Goal: Check status

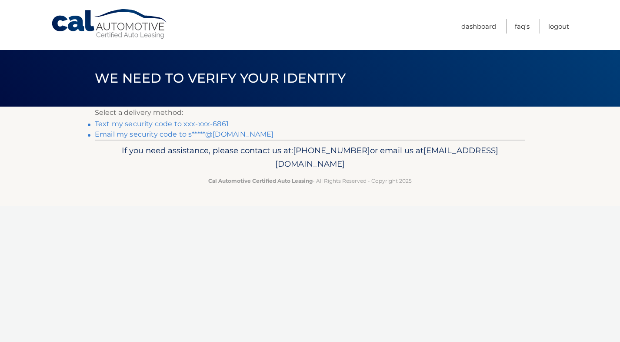
click at [216, 124] on link "Text my security code to xxx-xxx-6861" at bounding box center [162, 124] width 134 height 8
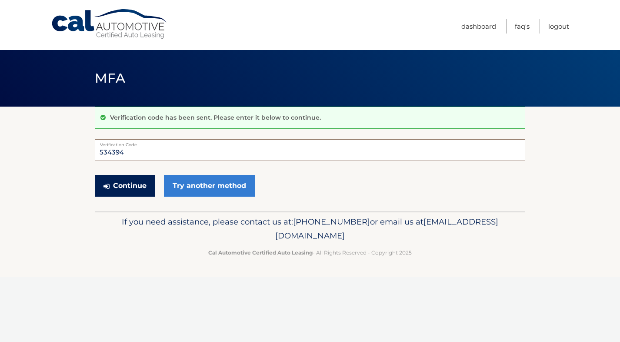
type input "534394"
click at [125, 185] on button "Continue" at bounding box center [125, 186] width 60 height 22
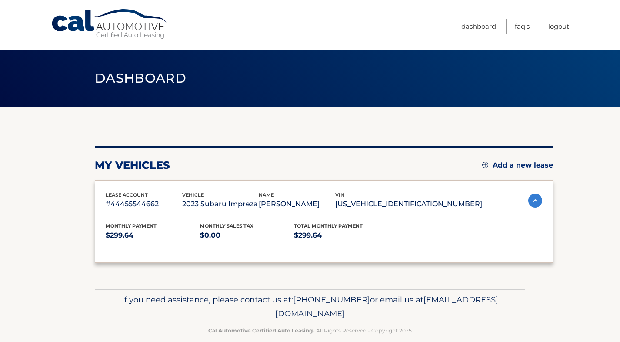
click at [137, 189] on div "lease account #44455544662 vehicle 2023 Subaru Impreza name [PERSON_NAME] vin […" at bounding box center [324, 221] width 458 height 83
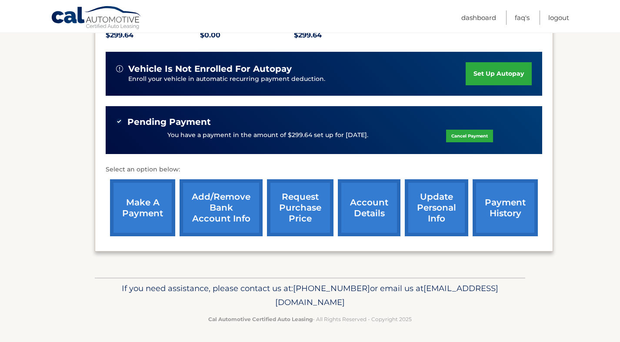
scroll to position [199, 0]
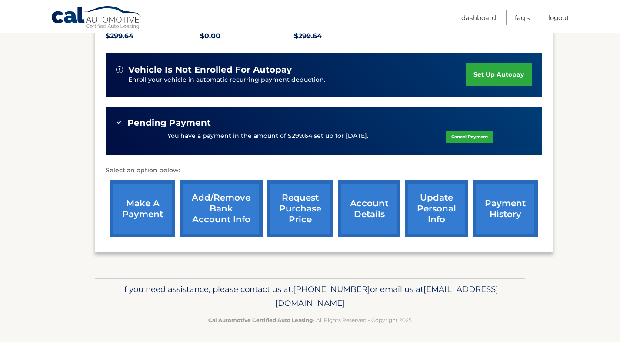
drag, startPoint x: 386, startPoint y: 302, endPoint x: 233, endPoint y: 304, distance: 153.5
click at [233, 304] on p "If you need assistance, please contact us at: 609-807-3200 or email us at Custo…" at bounding box center [309, 296] width 419 height 28
copy p "[EMAIL_ADDRESS][DOMAIN_NAME]"
